Goal: Information Seeking & Learning: Learn about a topic

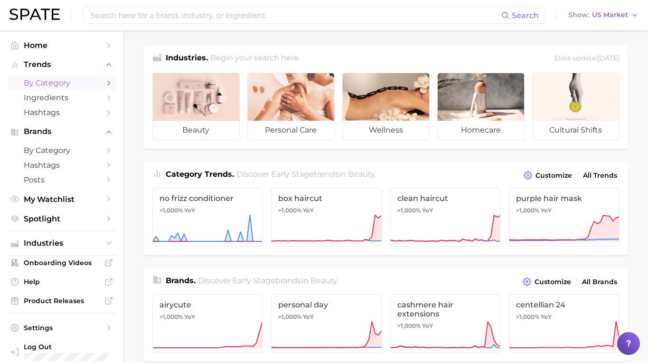
click at [65, 81] on span "by Category" at bounding box center [62, 82] width 76 height 9
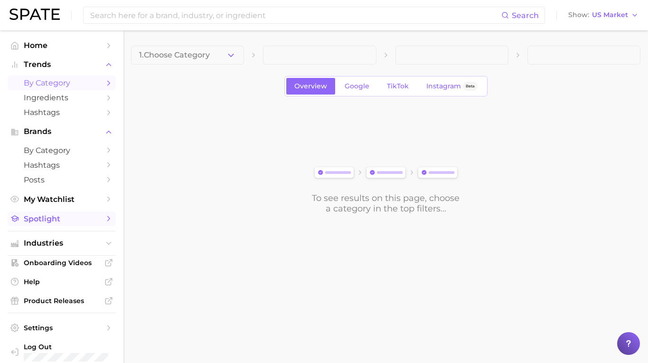
click at [42, 211] on link "Spotlight" at bounding box center [62, 218] width 108 height 15
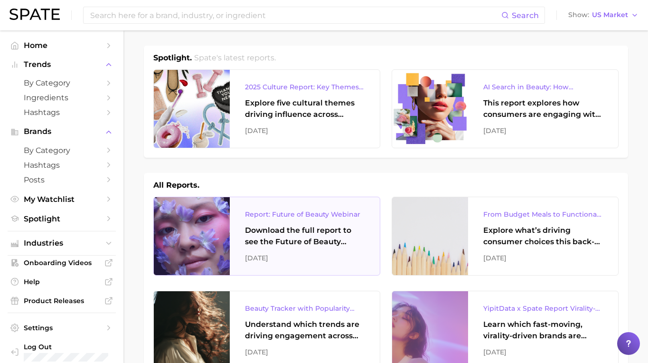
click at [249, 229] on div "Download the full report to see the Future of Beauty trends we unpacked during …" at bounding box center [305, 236] width 120 height 23
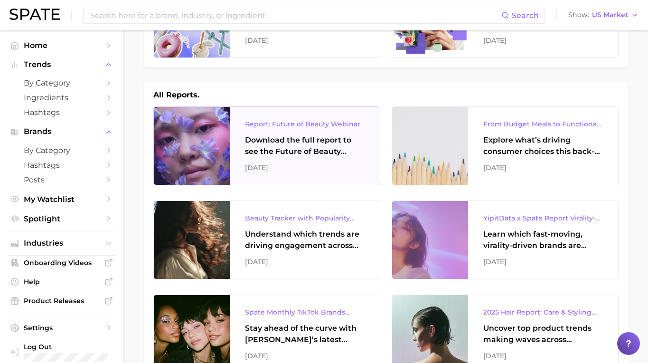
scroll to position [94, 0]
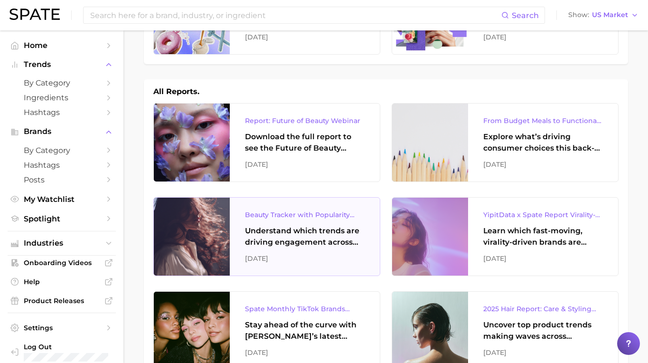
click at [323, 210] on div "Beauty Tracker with Popularity Index" at bounding box center [305, 214] width 120 height 11
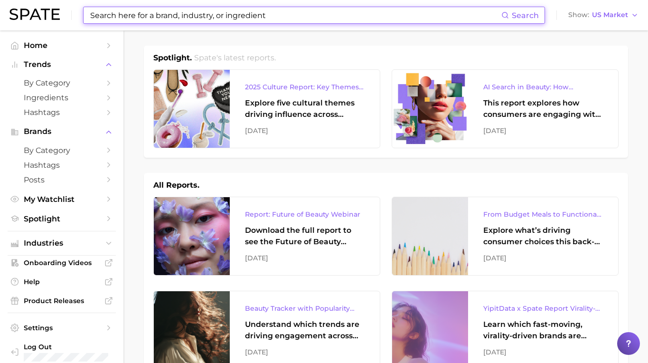
click at [257, 18] on input at bounding box center [295, 15] width 412 height 16
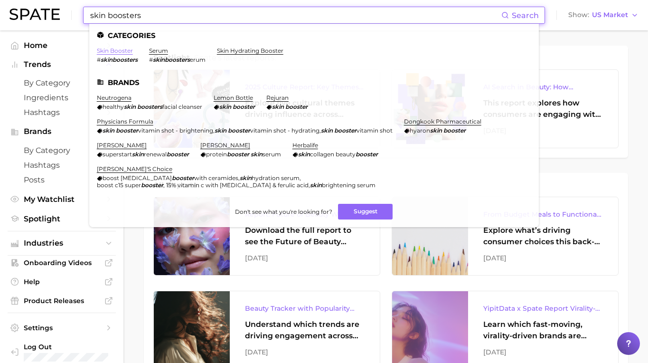
type input "skin boosters"
click at [121, 53] on link "skin booster" at bounding box center [115, 50] width 36 height 7
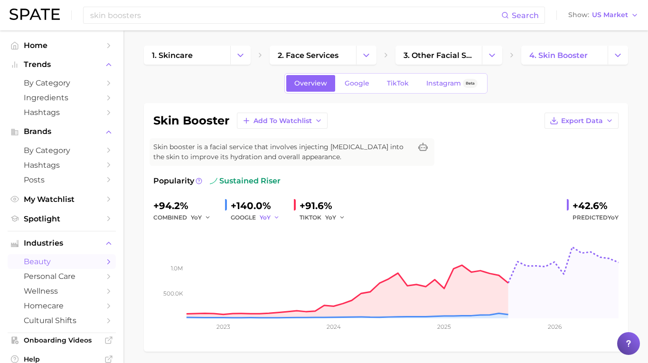
click at [268, 216] on span "YoY" at bounding box center [265, 217] width 11 height 8
click at [274, 263] on span "MoM" at bounding box center [272, 267] width 17 height 8
drag, startPoint x: 329, startPoint y: 216, endPoint x: 329, endPoint y: 223, distance: 6.2
click at [329, 216] on span "YoY" at bounding box center [330, 217] width 11 height 8
click at [336, 265] on span "MoM" at bounding box center [338, 267] width 17 height 8
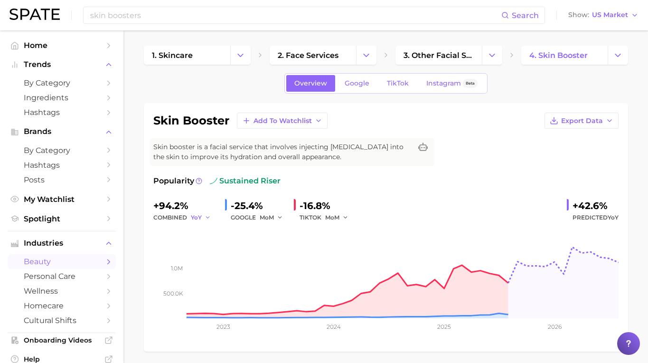
click at [202, 216] on button "YoY" at bounding box center [201, 217] width 20 height 11
click at [208, 258] on div "MoM" at bounding box center [243, 266] width 104 height 17
click at [208, 263] on span "MoM" at bounding box center [204, 267] width 17 height 8
click at [207, 218] on button "MoM" at bounding box center [203, 217] width 24 height 11
click at [216, 250] on button "QoQ" at bounding box center [243, 249] width 104 height 17
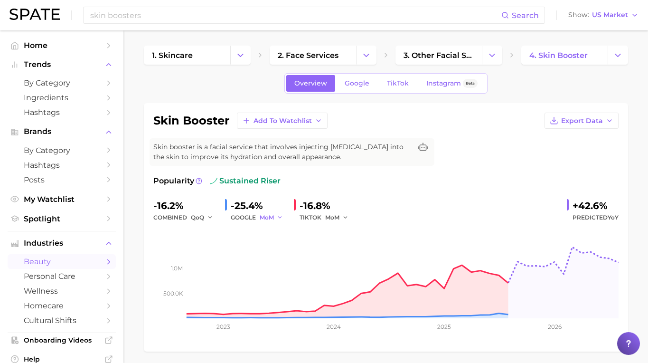
click at [274, 217] on button "MoM" at bounding box center [272, 217] width 24 height 11
click at [273, 251] on span "QoQ" at bounding box center [272, 249] width 16 height 8
click at [335, 216] on span "MoM" at bounding box center [332, 217] width 14 height 8
click at [332, 250] on span "QoQ" at bounding box center [338, 249] width 16 height 8
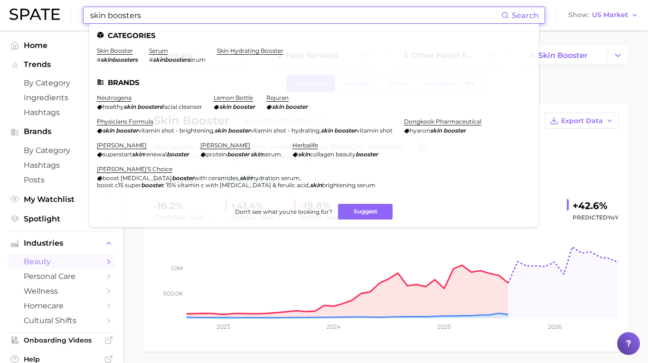
drag, startPoint x: 143, startPoint y: 17, endPoint x: 33, endPoint y: 8, distance: 110.5
click at [33, 8] on div "skin boosters Search Categories skin booster # skinboosters serum # skinbooster…" at bounding box center [323, 15] width 629 height 30
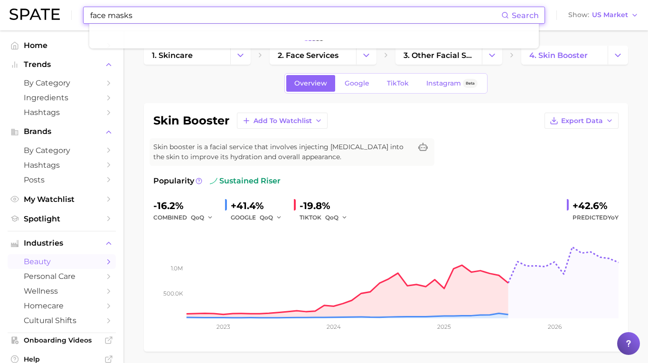
type input "face masks"
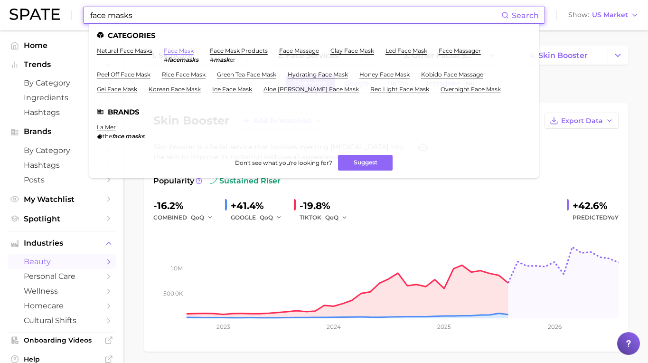
click at [180, 52] on link "face mask" at bounding box center [179, 50] width 30 height 7
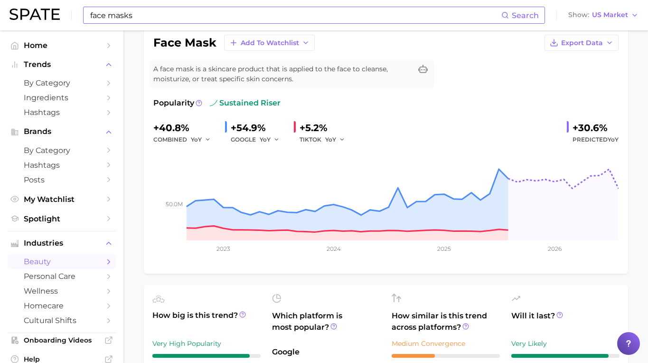
scroll to position [79, 0]
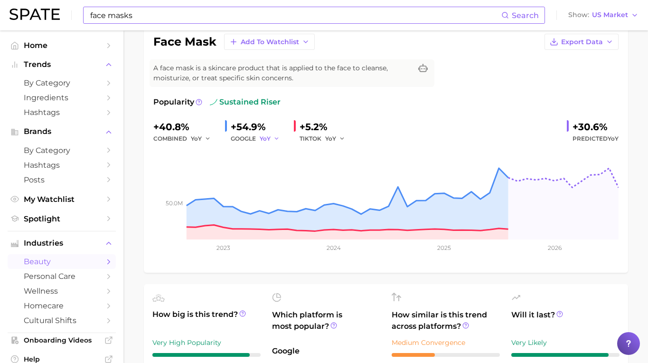
click at [272, 140] on button "YoY" at bounding box center [270, 138] width 20 height 11
drag, startPoint x: 271, startPoint y: 189, endPoint x: 278, endPoint y: 188, distance: 7.8
click at [271, 189] on span "MoM" at bounding box center [272, 188] width 17 height 8
click at [334, 138] on span "YoY" at bounding box center [330, 138] width 11 height 8
click at [337, 188] on span "MoM" at bounding box center [338, 188] width 17 height 8
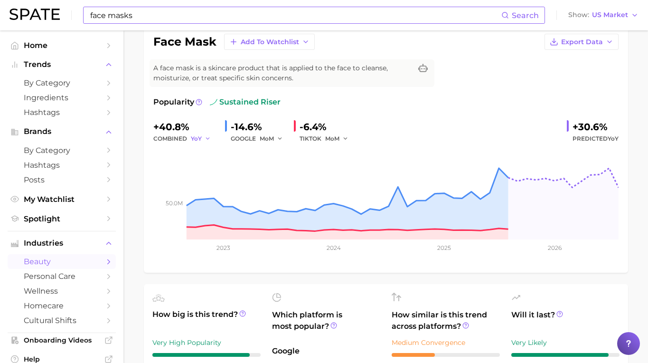
click at [202, 140] on button "YoY" at bounding box center [201, 138] width 20 height 11
click at [214, 188] on button "MoM" at bounding box center [243, 187] width 104 height 17
click at [201, 137] on span "MoM" at bounding box center [198, 138] width 14 height 8
drag, startPoint x: 206, startPoint y: 173, endPoint x: 250, endPoint y: 163, distance: 45.3
click at [206, 173] on span "QoQ" at bounding box center [204, 171] width 16 height 8
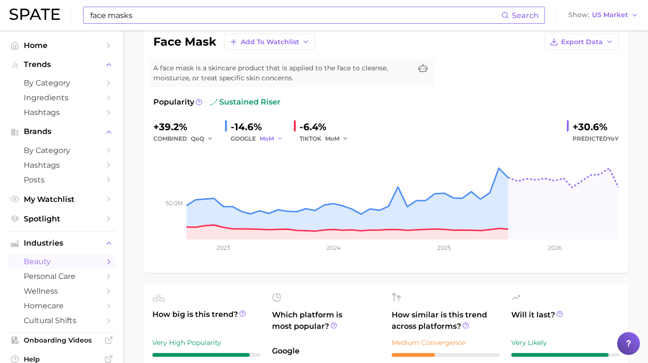
click at [276, 140] on button "MoM" at bounding box center [272, 138] width 24 height 11
click at [279, 175] on button "QoQ" at bounding box center [312, 170] width 104 height 17
click at [337, 139] on span "MoM" at bounding box center [332, 138] width 14 height 8
click at [341, 171] on span "QoQ" at bounding box center [338, 171] width 16 height 8
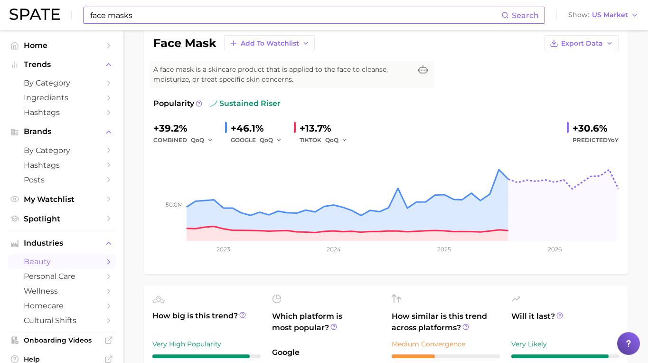
scroll to position [0, 0]
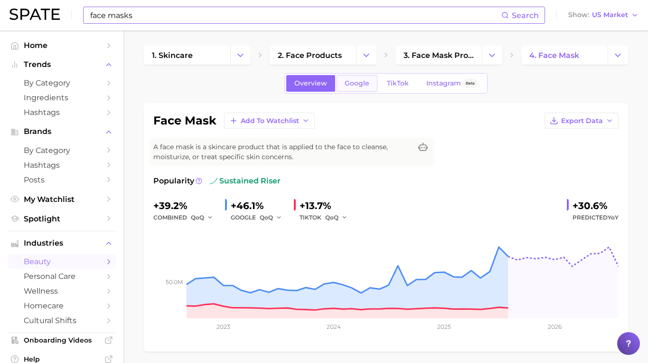
click at [363, 84] on span "Google" at bounding box center [357, 83] width 25 height 8
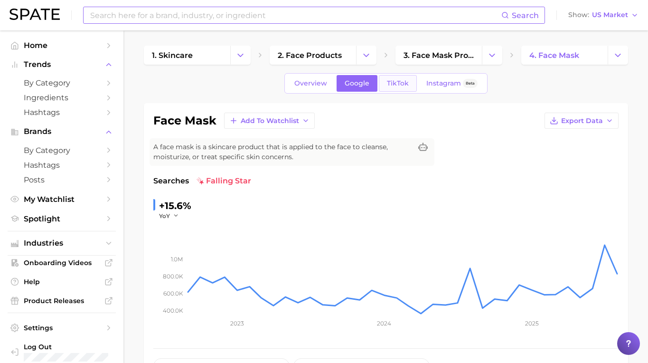
click at [398, 79] on span "TikTok" at bounding box center [398, 83] width 22 height 8
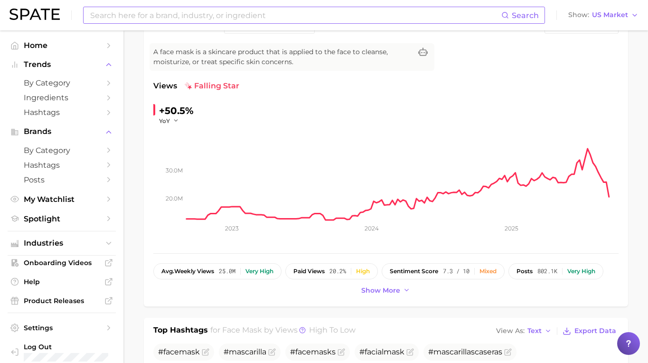
scroll to position [136, 0]
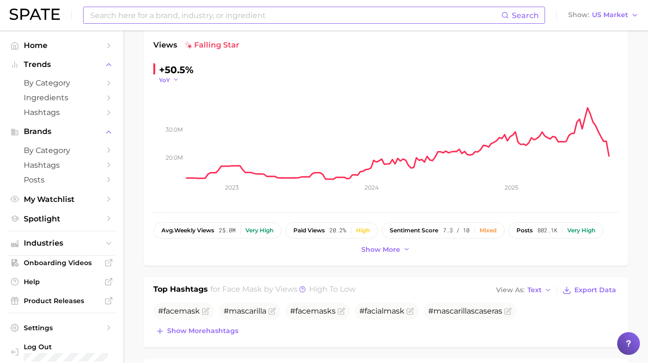
click at [171, 82] on button "YoY" at bounding box center [169, 80] width 20 height 8
click at [170, 124] on span "MoM" at bounding box center [172, 127] width 17 height 8
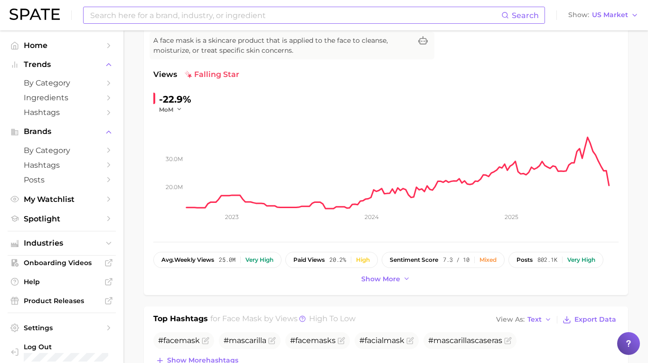
scroll to position [0, 0]
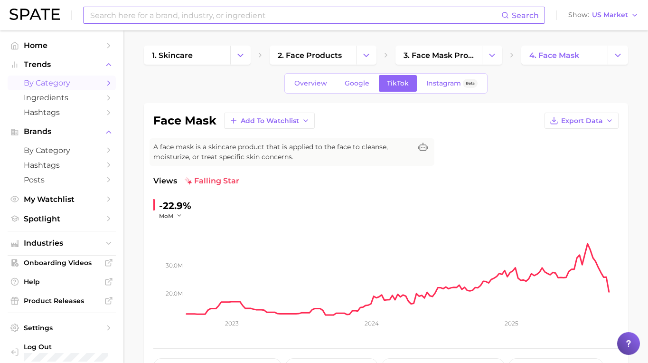
click at [59, 82] on span "by Category" at bounding box center [62, 82] width 76 height 9
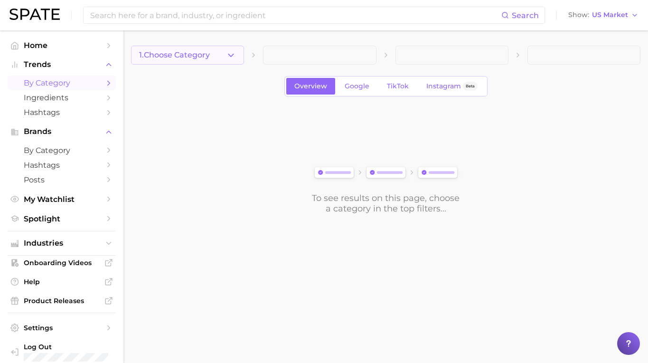
click at [200, 60] on button "1. Choose Category" at bounding box center [187, 55] width 113 height 19
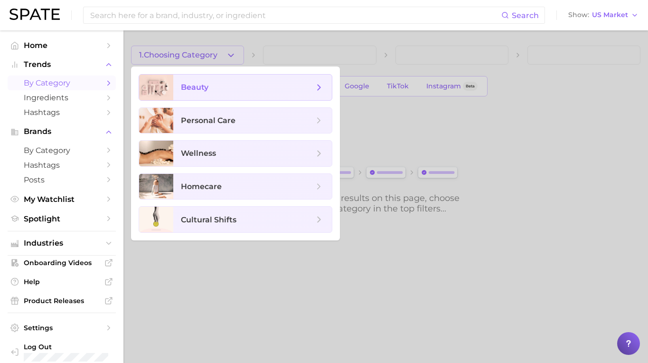
click at [210, 87] on span "beauty" at bounding box center [247, 87] width 133 height 10
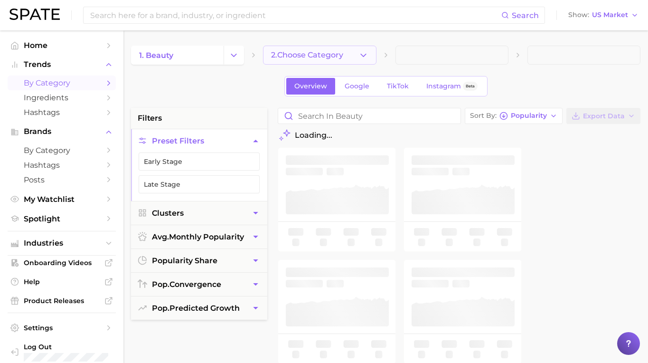
click at [315, 60] on button "2. Choose Category" at bounding box center [319, 55] width 113 height 19
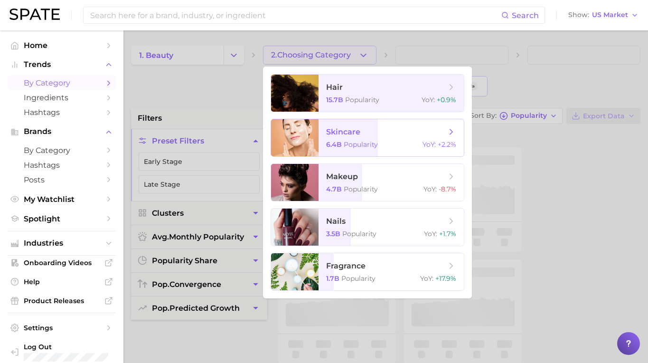
click at [329, 134] on span "skincare" at bounding box center [343, 131] width 34 height 9
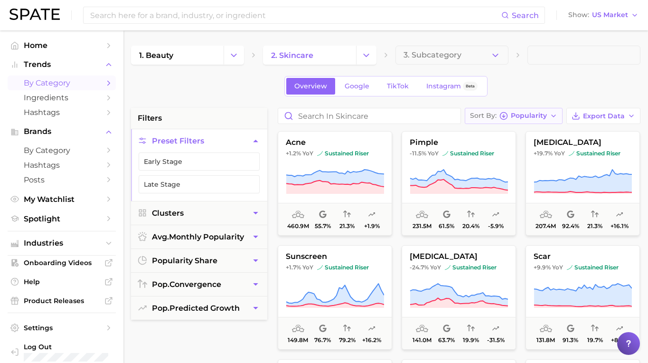
click at [550, 121] on button "Sort By Popularity" at bounding box center [514, 116] width 98 height 16
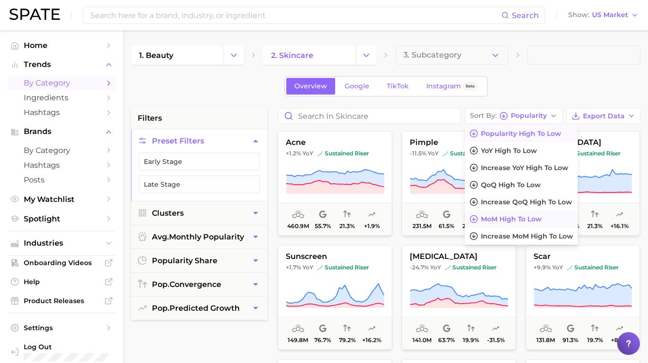
click at [525, 215] on span "MoM high to low" at bounding box center [511, 219] width 61 height 8
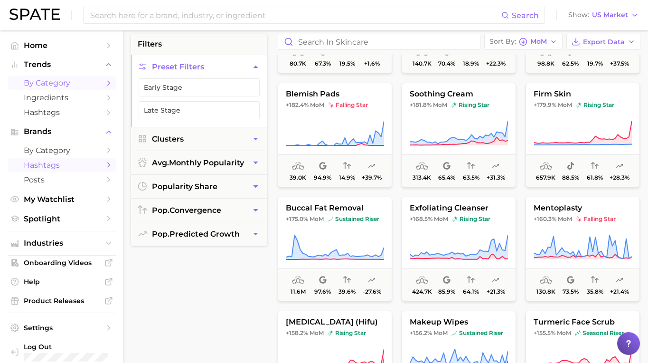
scroll to position [1922, 0]
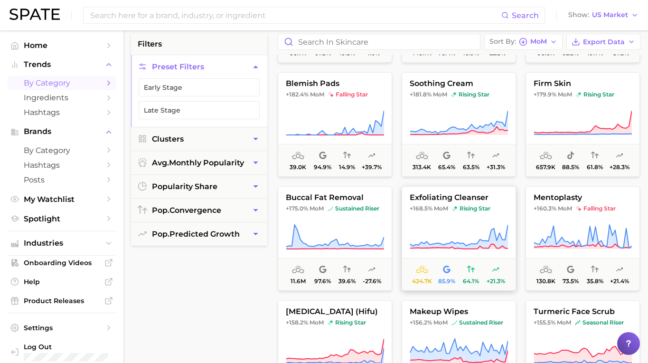
click at [437, 201] on span "exfoliating cleanser" at bounding box center [458, 197] width 113 height 9
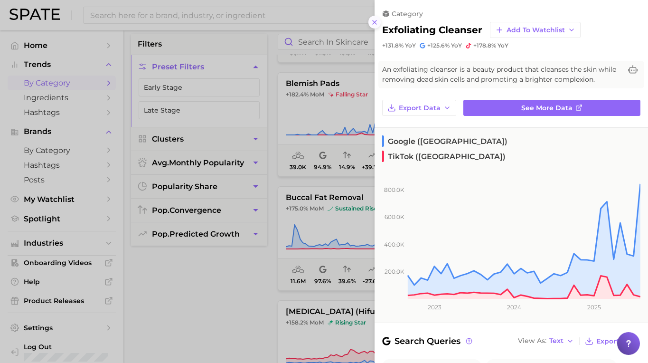
click at [373, 21] on icon at bounding box center [375, 23] width 8 height 8
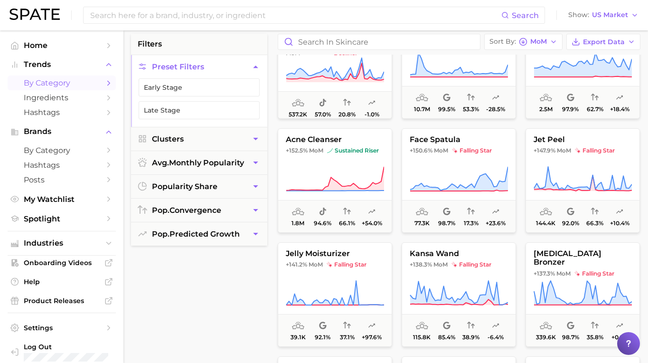
scroll to position [2324, 0]
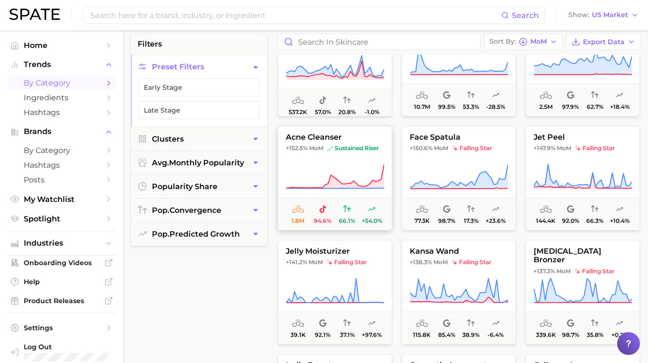
click at [322, 139] on span "acne cleanser" at bounding box center [334, 137] width 113 height 9
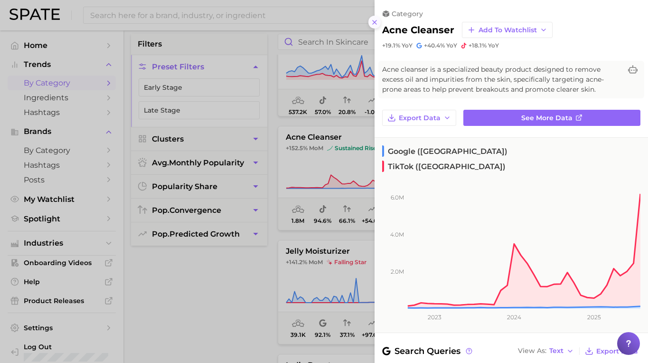
click at [376, 23] on icon at bounding box center [375, 23] width 8 height 8
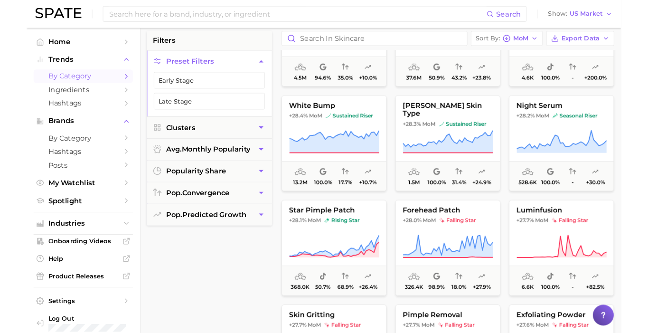
scroll to position [8615, 0]
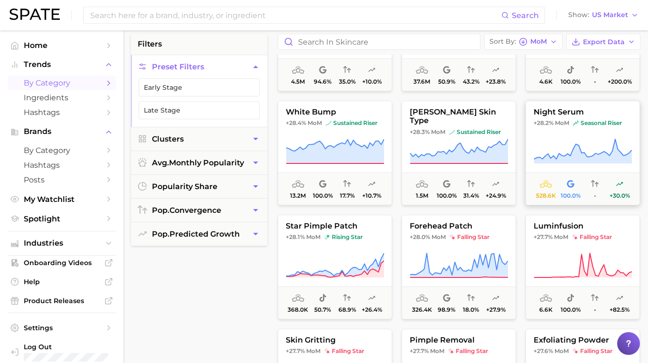
click at [556, 129] on button "night serum +28.2% MoM seasonal riser 528.6k 100.0% - +30.0%" at bounding box center [583, 153] width 114 height 104
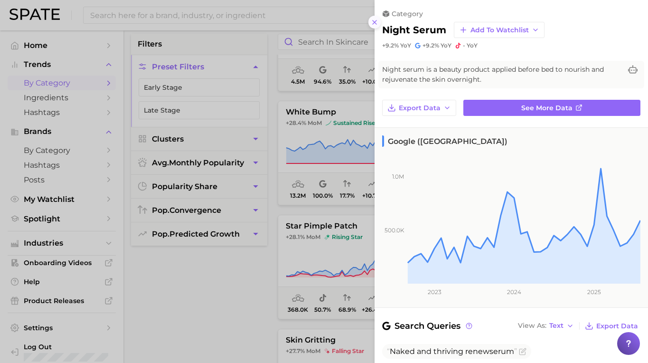
click at [377, 21] on icon at bounding box center [375, 23] width 8 height 8
